Goal: Task Accomplishment & Management: Use online tool/utility

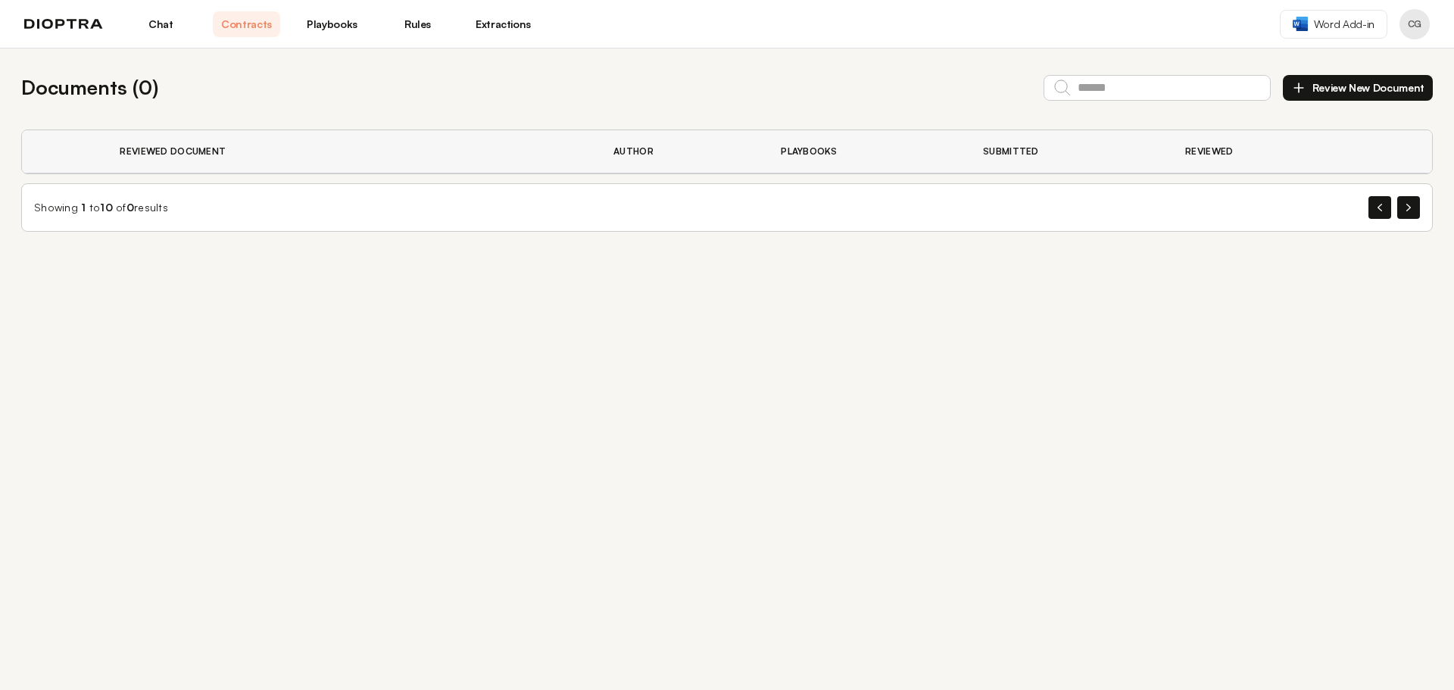
click at [301, 495] on div "Documents ( 0 ) Review New Document Reviewed Document Author Playbooks Submitte…" at bounding box center [727, 369] width 1454 height 642
